Goal: Task Accomplishment & Management: Manage account settings

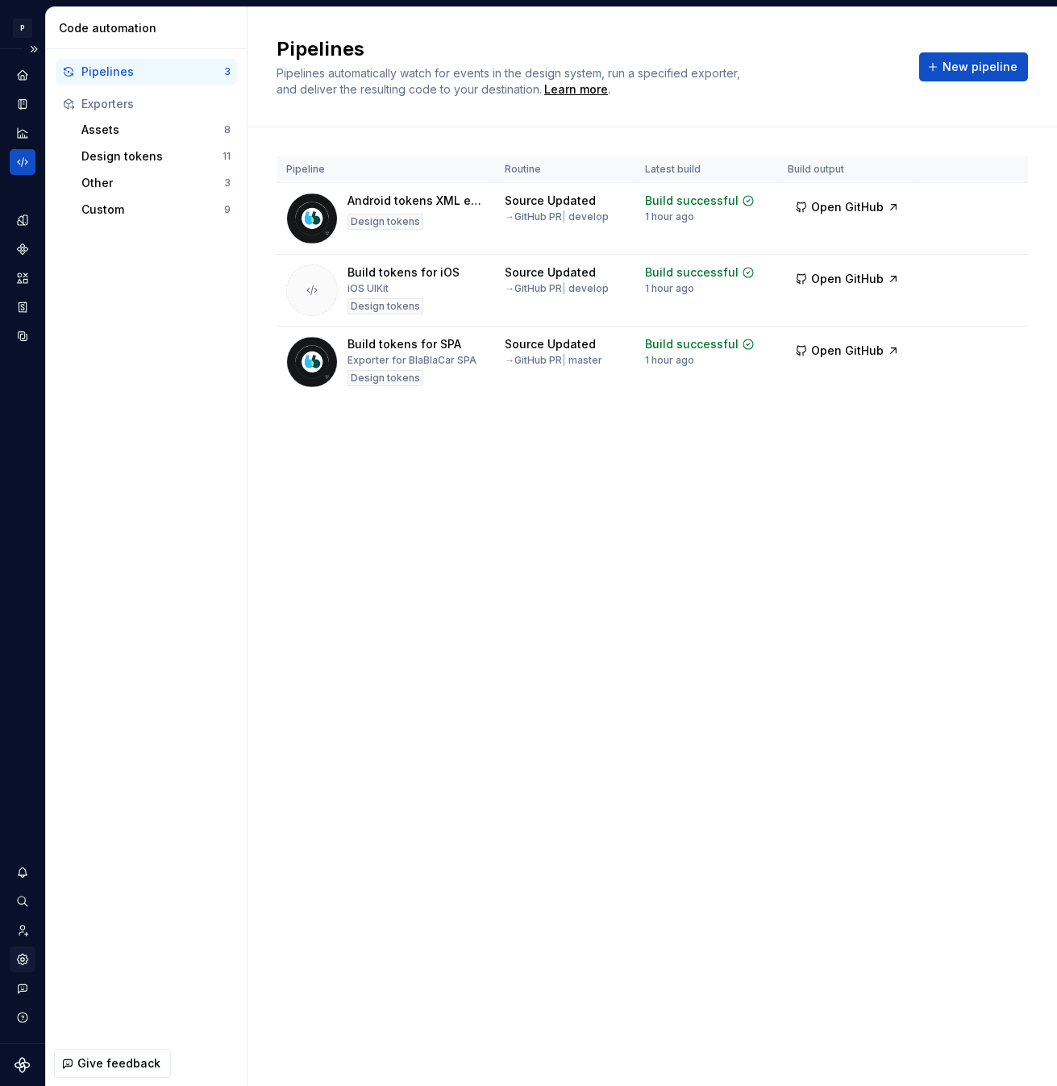
click at [22, 954] on icon "Settings" at bounding box center [22, 959] width 10 height 10
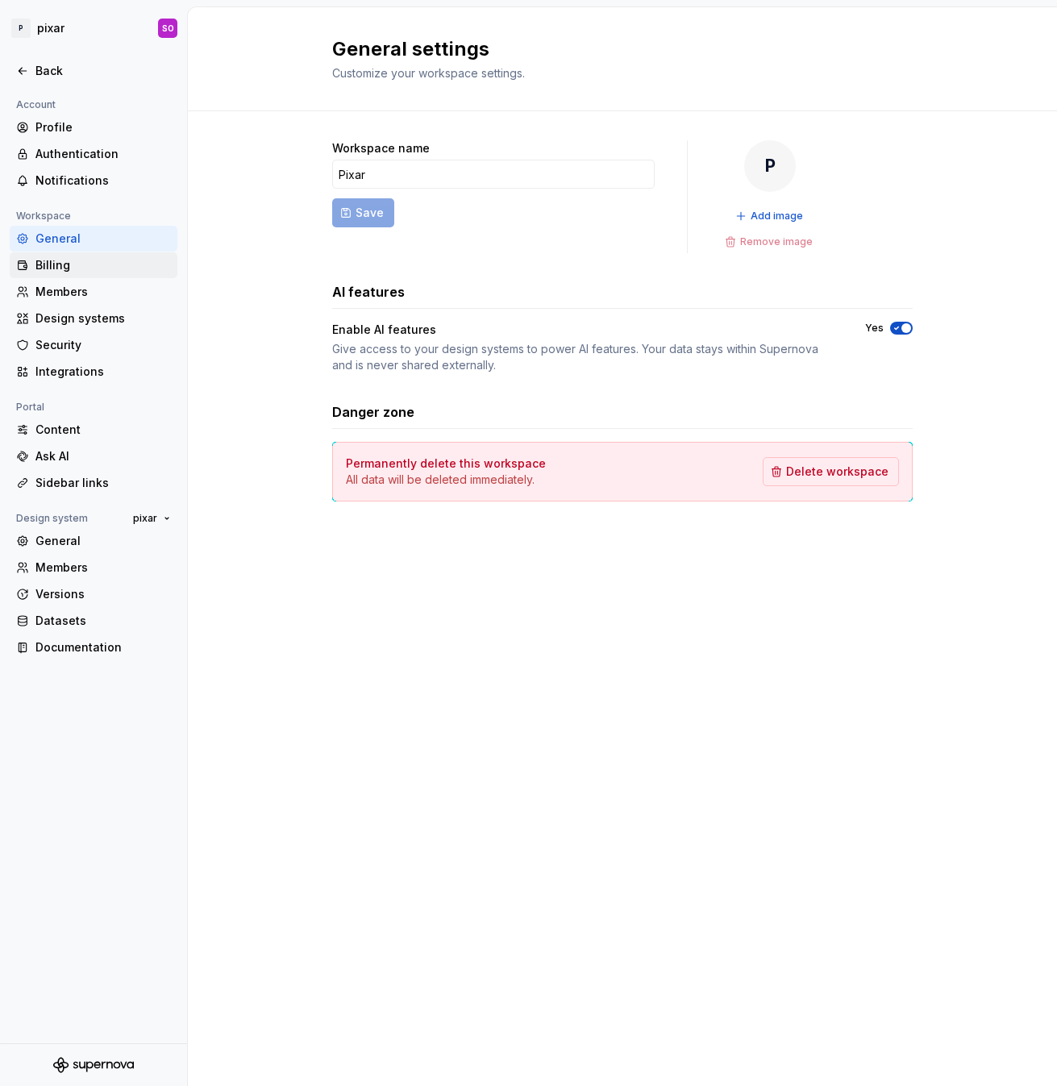
click at [87, 259] on div "Billing" at bounding box center [102, 265] width 135 height 16
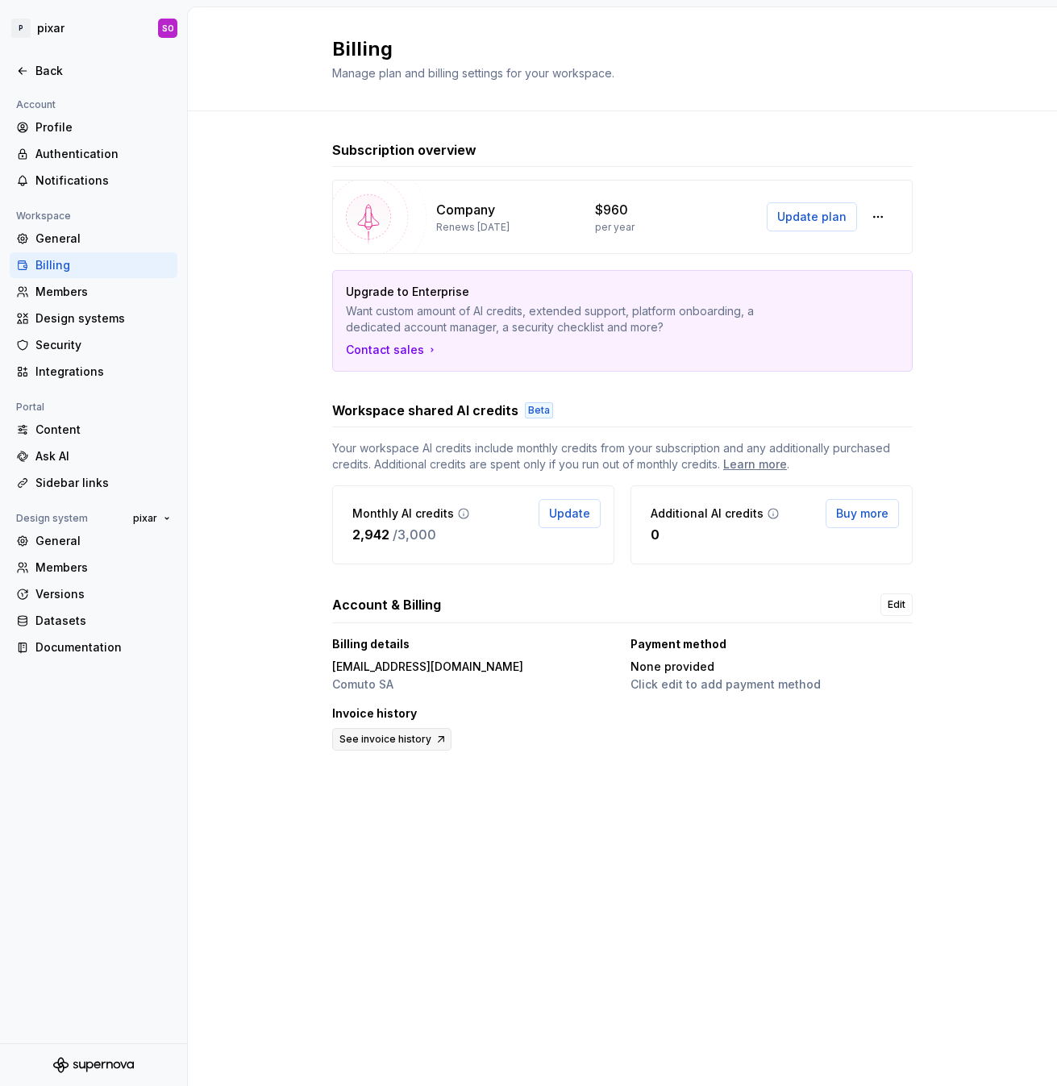
click at [415, 741] on span "See invoice history" at bounding box center [386, 739] width 92 height 13
